Goal: Information Seeking & Learning: Learn about a topic

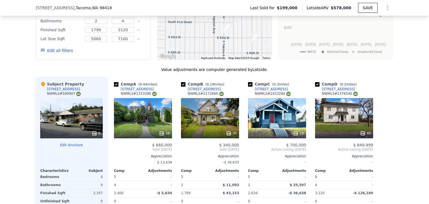
scroll to position [679, 0]
click at [386, 124] on div "Comp A ( 0.44 miles) [STREET_ADDRESS] # 2333390 38 $ 660,000 Sold [DATE] Apprec…" at bounding box center [250, 162] width 286 height 171
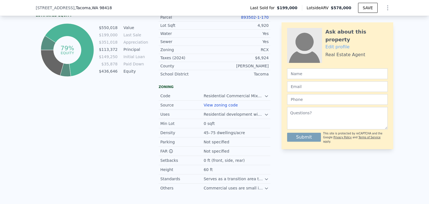
scroll to position [371, 0]
click at [386, 124] on div "Ask about this property Edit profile Real Estate Agent Submit This site is prot…" at bounding box center [337, 85] width 112 height 127
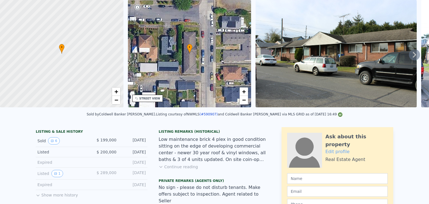
scroll to position [0, 0]
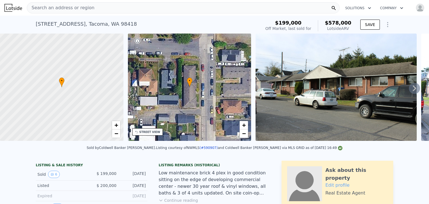
click at [409, 90] on icon at bounding box center [413, 88] width 11 height 11
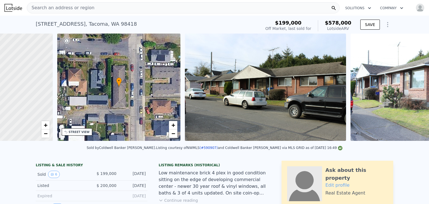
scroll to position [0, 130]
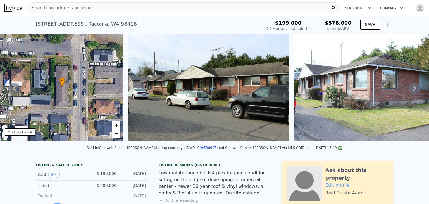
click at [409, 90] on icon at bounding box center [413, 88] width 11 height 11
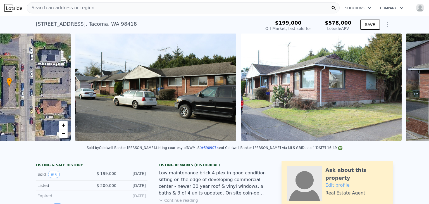
scroll to position [0, 255]
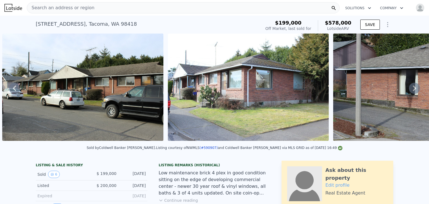
click at [409, 90] on icon at bounding box center [413, 88] width 11 height 11
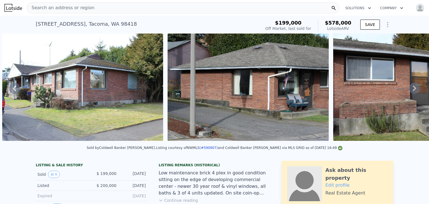
click at [409, 90] on icon at bounding box center [413, 88] width 11 height 11
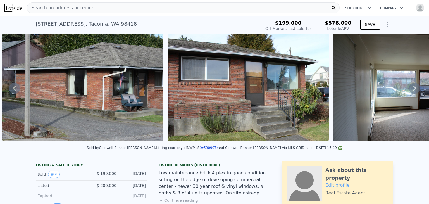
click at [409, 90] on icon at bounding box center [413, 88] width 11 height 11
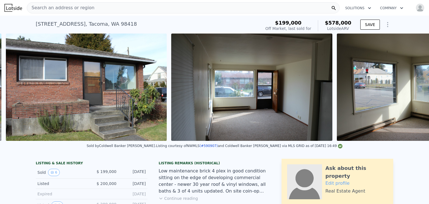
scroll to position [0, 751]
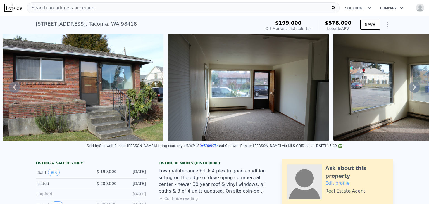
click at [409, 90] on icon at bounding box center [413, 86] width 11 height 11
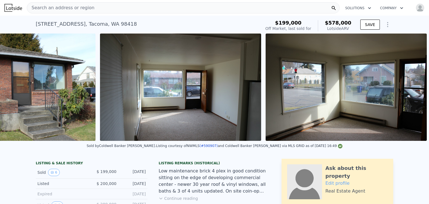
scroll to position [0, 823]
click at [409, 90] on img at bounding box center [345, 86] width 161 height 107
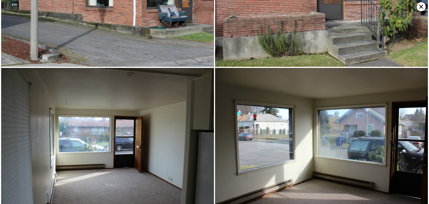
scroll to position [219, 0]
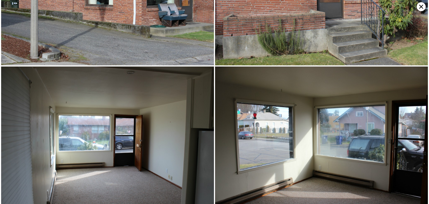
click at [418, 6] on icon at bounding box center [420, 6] width 9 height 9
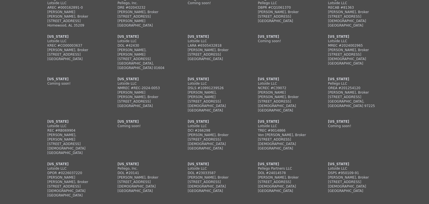
scroll to position [1686, 0]
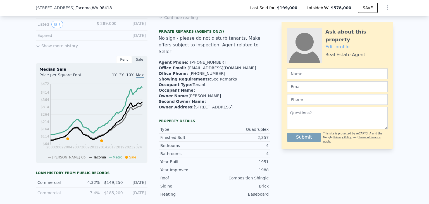
scroll to position [181, 0]
